Goal: Information Seeking & Learning: Learn about a topic

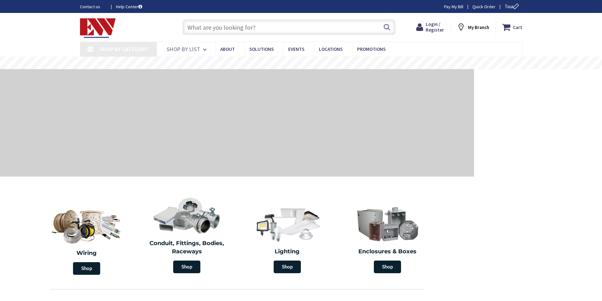
type input "[GEOGRAPHIC_DATA], [GEOGRAPHIC_DATA]"
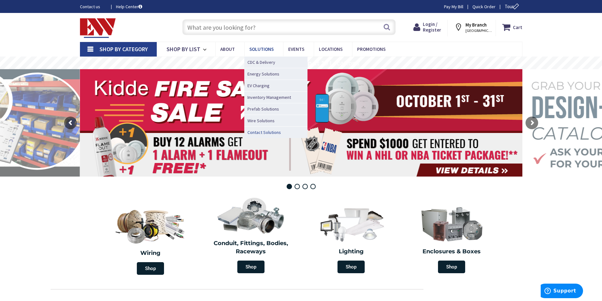
click at [267, 128] on link "Contact Solutions" at bounding box center [275, 132] width 63 height 12
click at [265, 130] on span "Contact Solutions" at bounding box center [265, 132] width 34 height 6
